Goal: Use online tool/utility: Utilize a website feature to perform a specific function

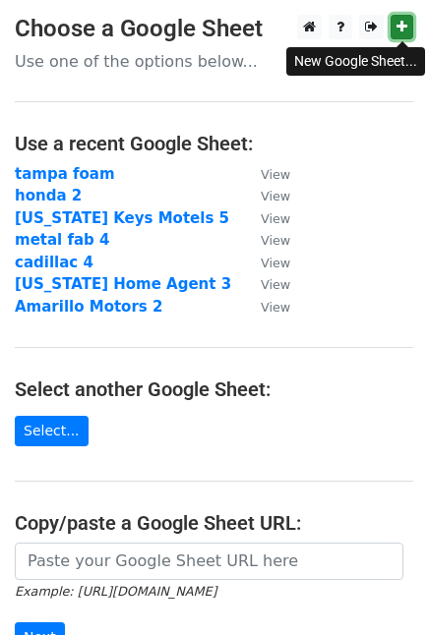
click at [399, 24] on icon at bounding box center [401, 27] width 11 height 14
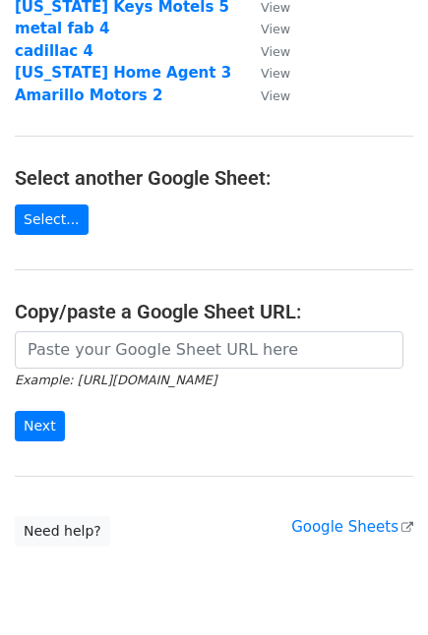
scroll to position [218, 0]
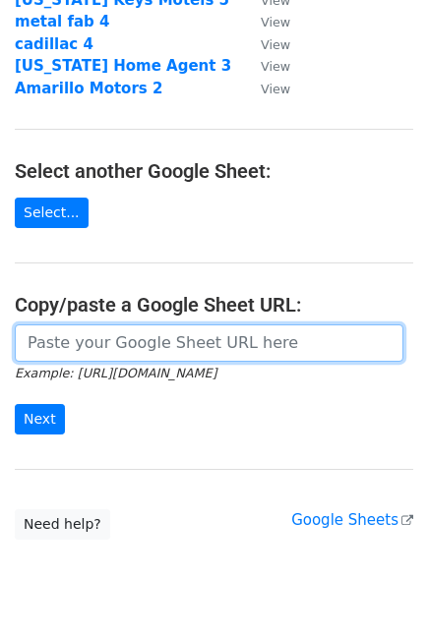
click at [207, 339] on input "url" at bounding box center [209, 342] width 388 height 37
paste input "https://docs.google.com/spreadsheets/d/13-KyJWdWipjgJVztLyNoUOyvEMIaltIsZcjON_m…"
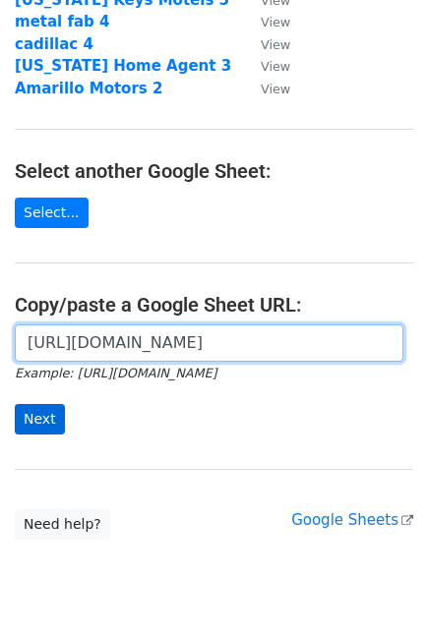
type input "https://docs.google.com/spreadsheets/d/13-KyJWdWipjgJVztLyNoUOyvEMIaltIsZcjON_m…"
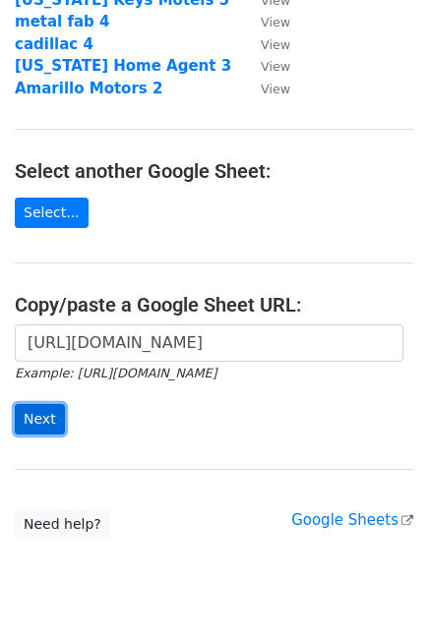
scroll to position [0, 0]
click at [28, 418] on input "Next" at bounding box center [40, 419] width 50 height 30
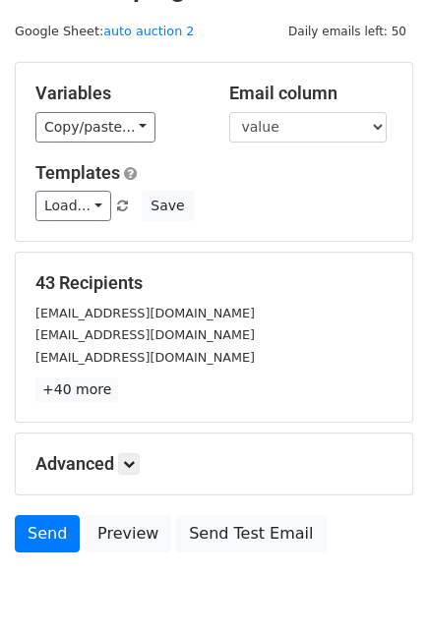
scroll to position [43, 0]
